Goal: Find specific page/section: Find specific page/section

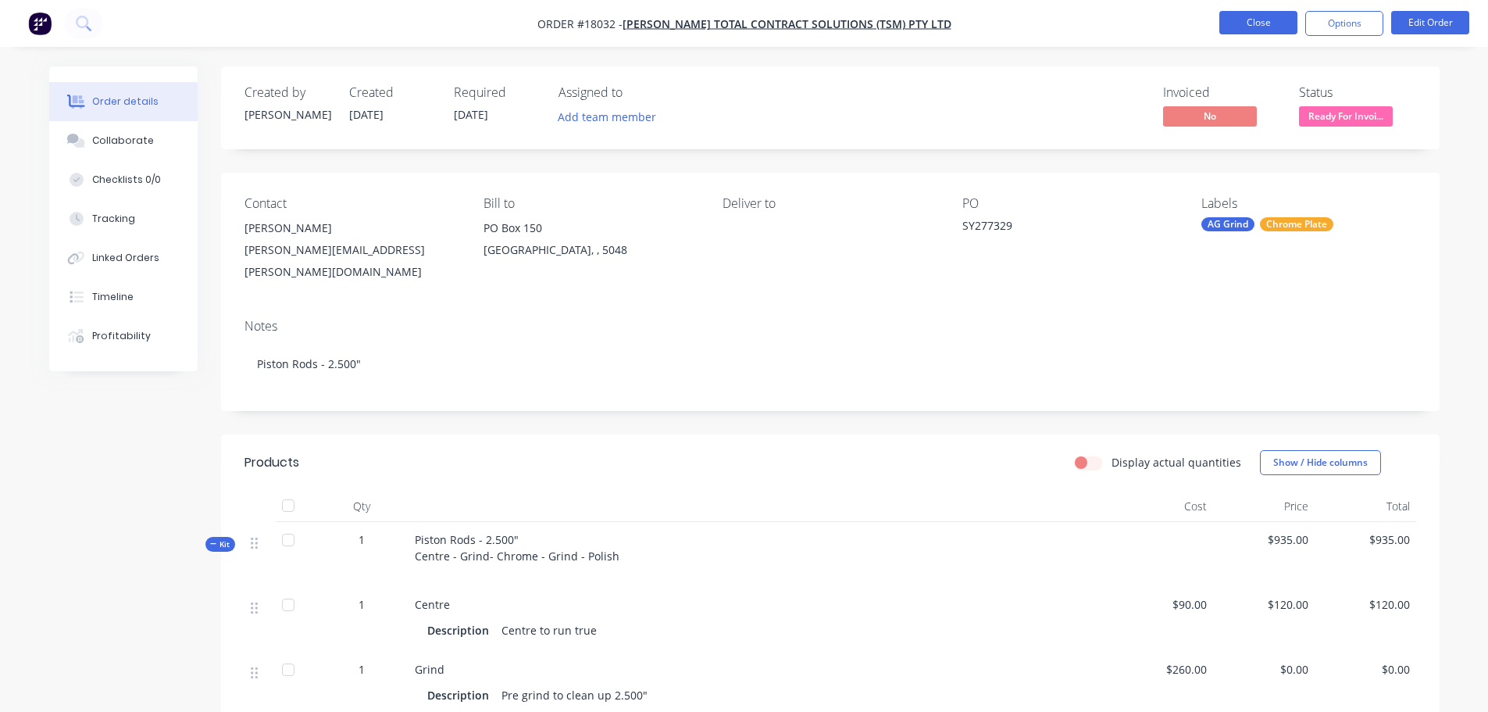
click at [1240, 30] on button "Close" at bounding box center [1258, 22] width 78 height 23
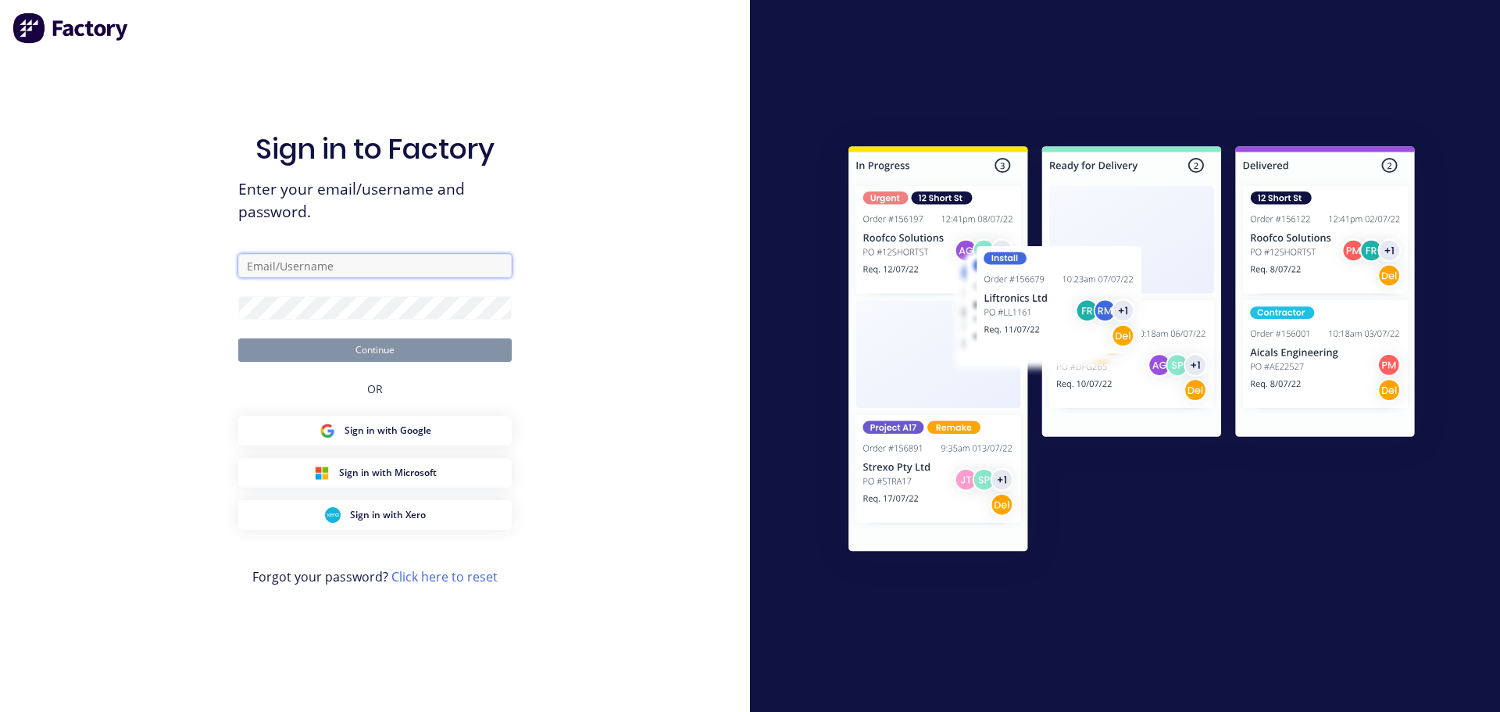
type input "[PERSON_NAME][EMAIL_ADDRESS][DOMAIN_NAME]"
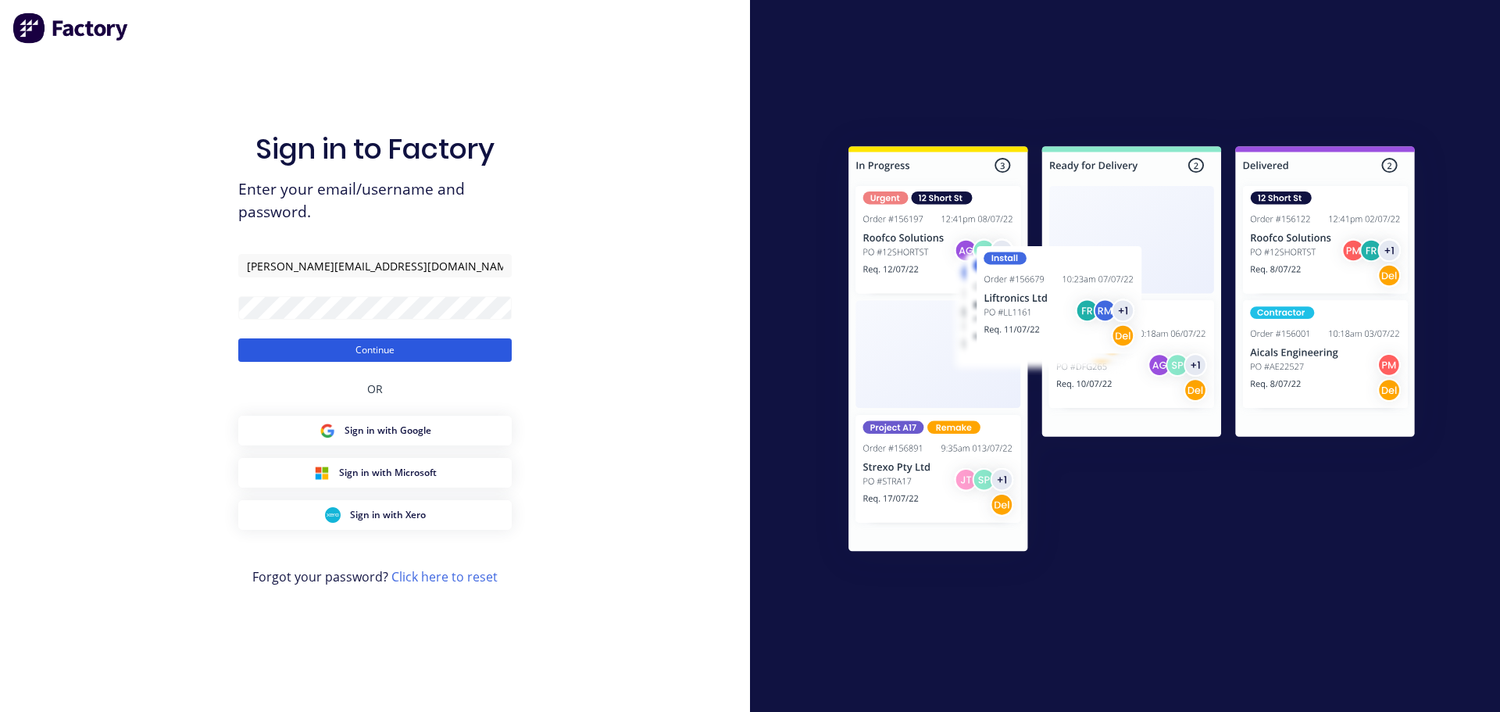
click at [480, 356] on button "Continue" at bounding box center [374, 349] width 273 height 23
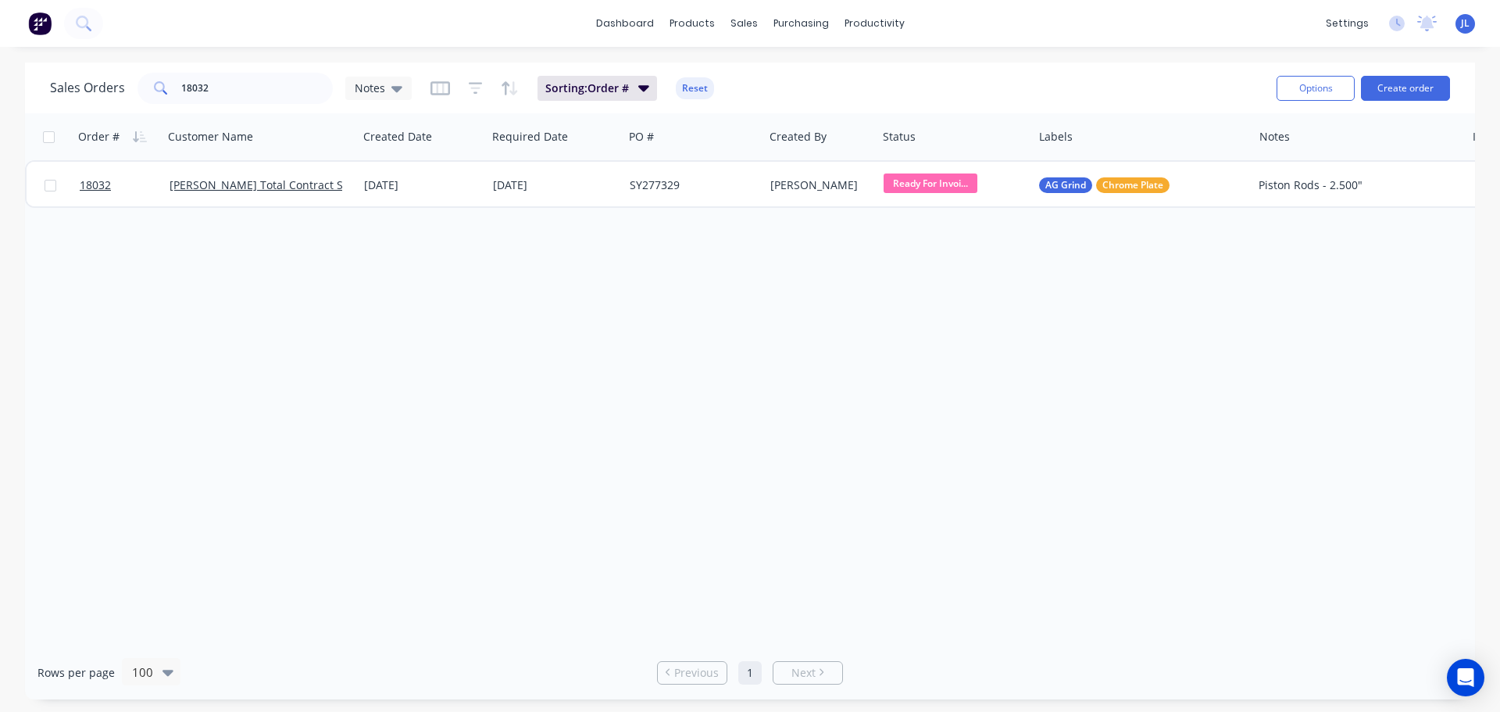
click at [52, 28] on button at bounding box center [39, 23] width 33 height 31
